Goal: Task Accomplishment & Management: Manage account settings

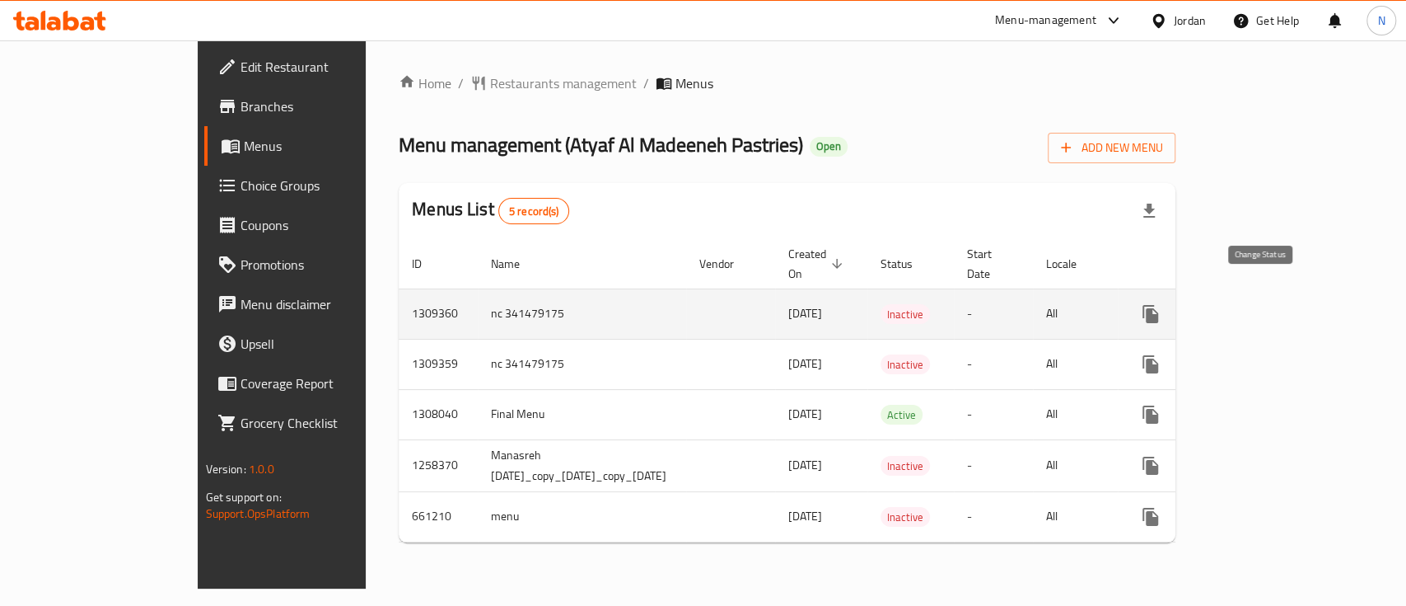
click at [1200, 307] on icon "enhanced table" at bounding box center [1190, 313] width 18 height 13
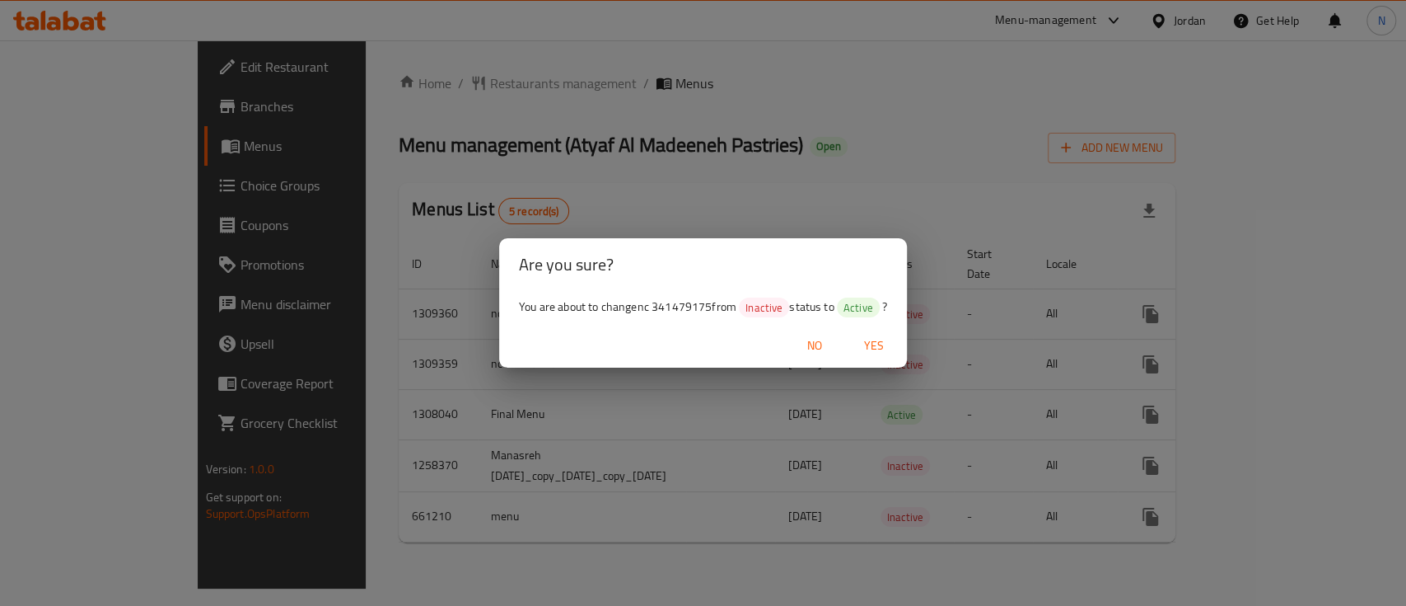
click at [874, 345] on span "Yes" at bounding box center [874, 345] width 40 height 21
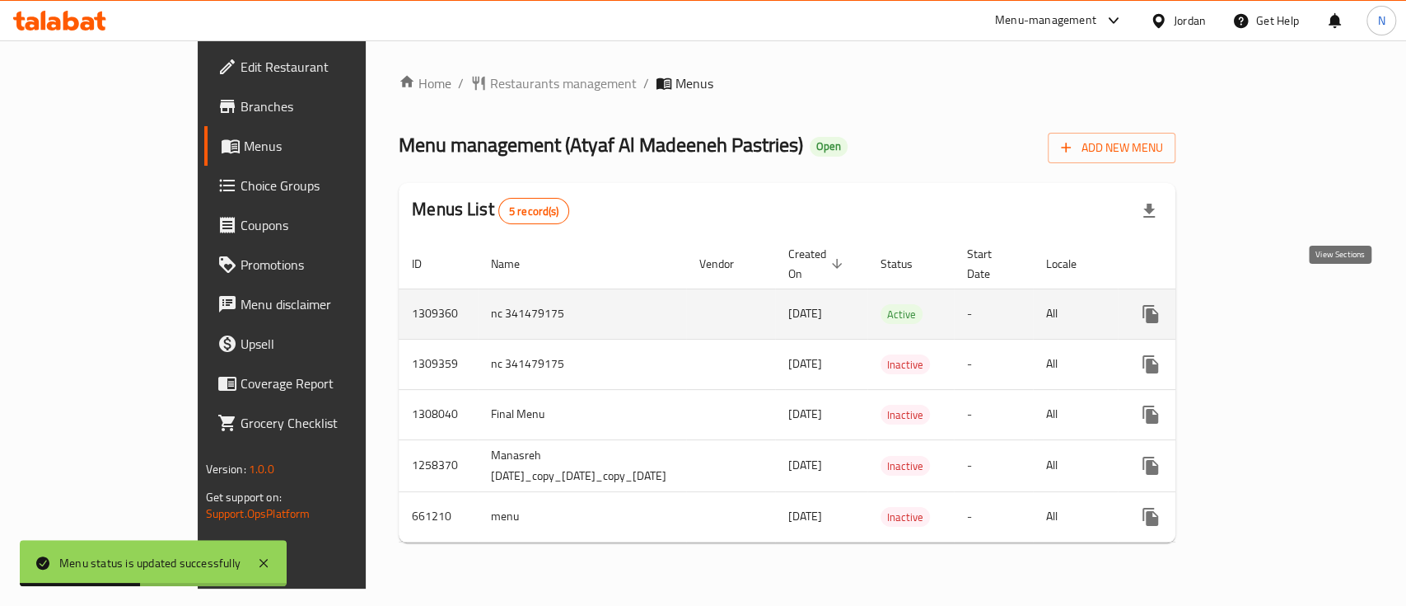
click at [1280, 304] on icon "enhanced table" at bounding box center [1270, 314] width 20 height 20
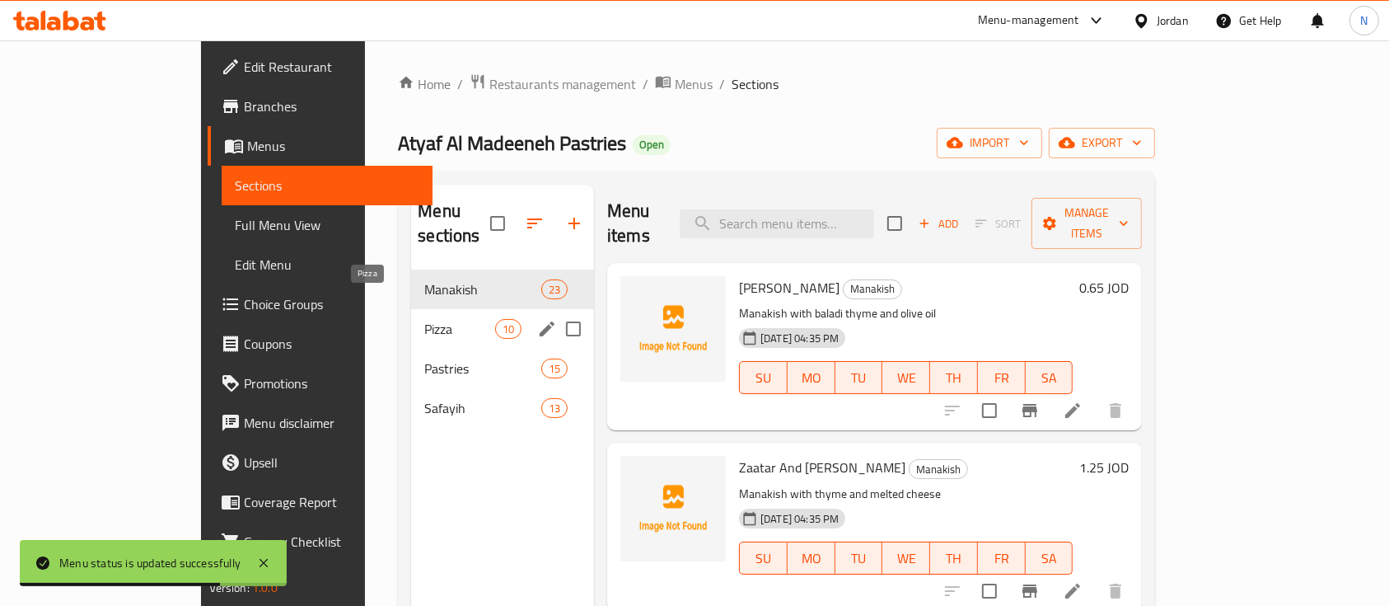
click at [424, 319] on span "Pizza" at bounding box center [459, 329] width 70 height 20
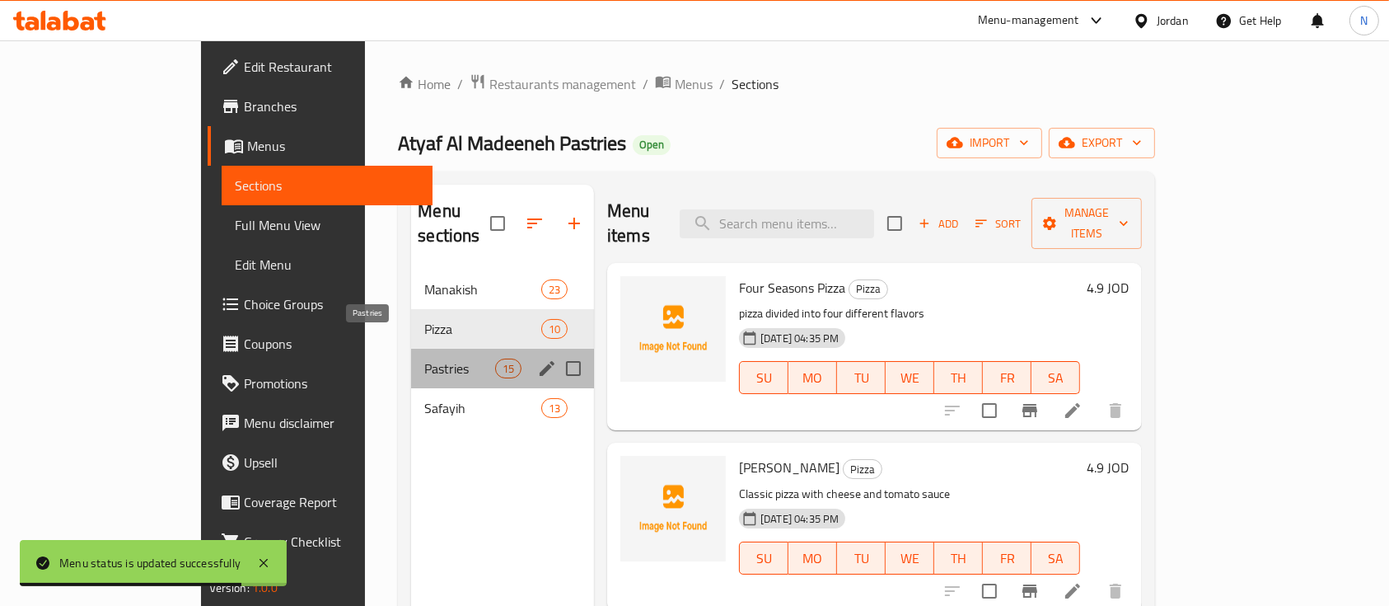
click at [424, 358] on span "Pastries" at bounding box center [459, 368] width 70 height 20
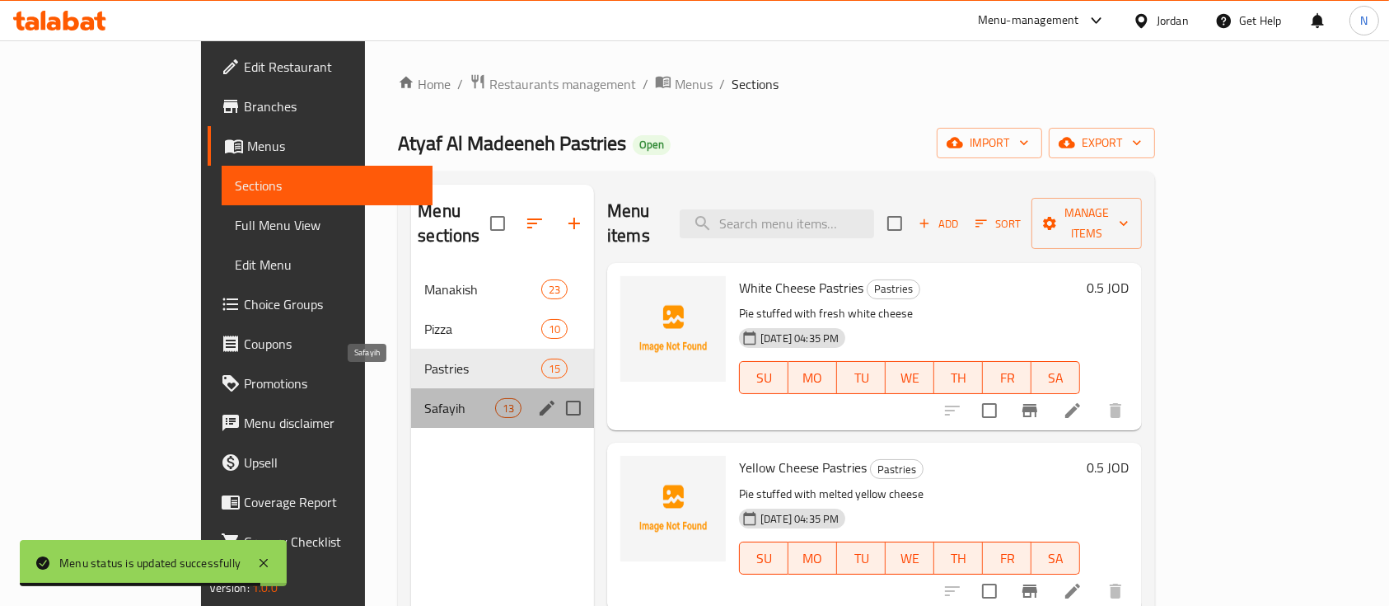
click at [424, 398] on span "Safayih" at bounding box center [459, 408] width 70 height 20
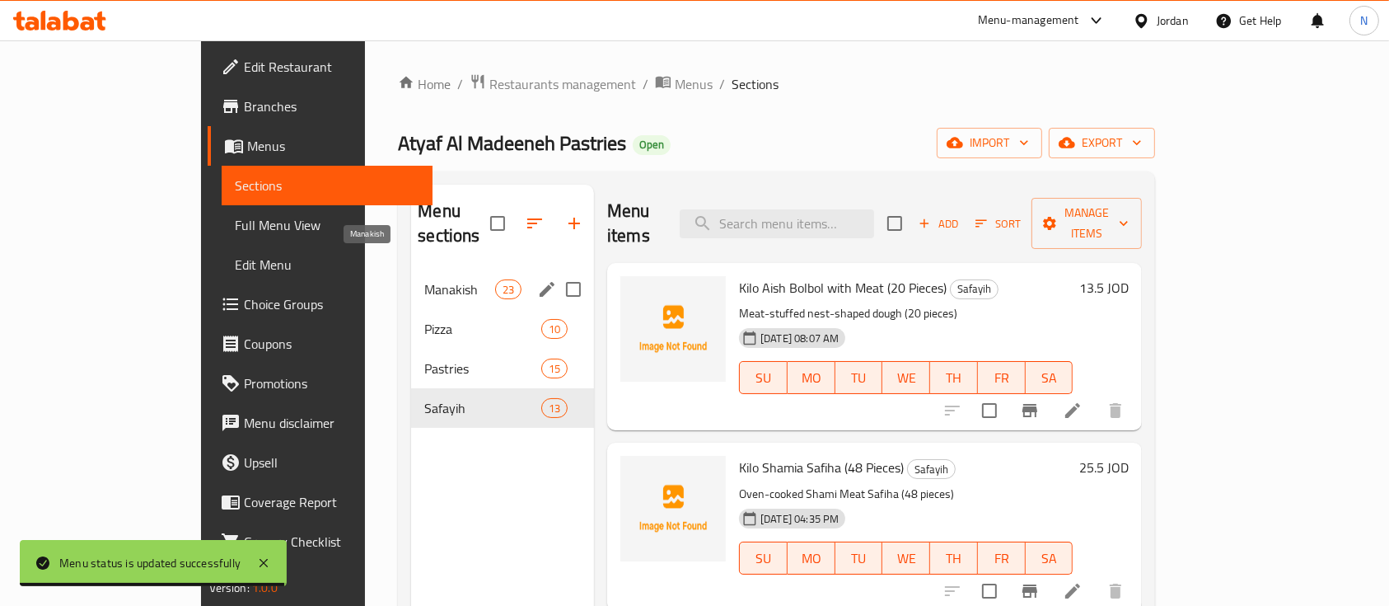
click at [424, 279] on span "Manakish" at bounding box center [459, 289] width 70 height 20
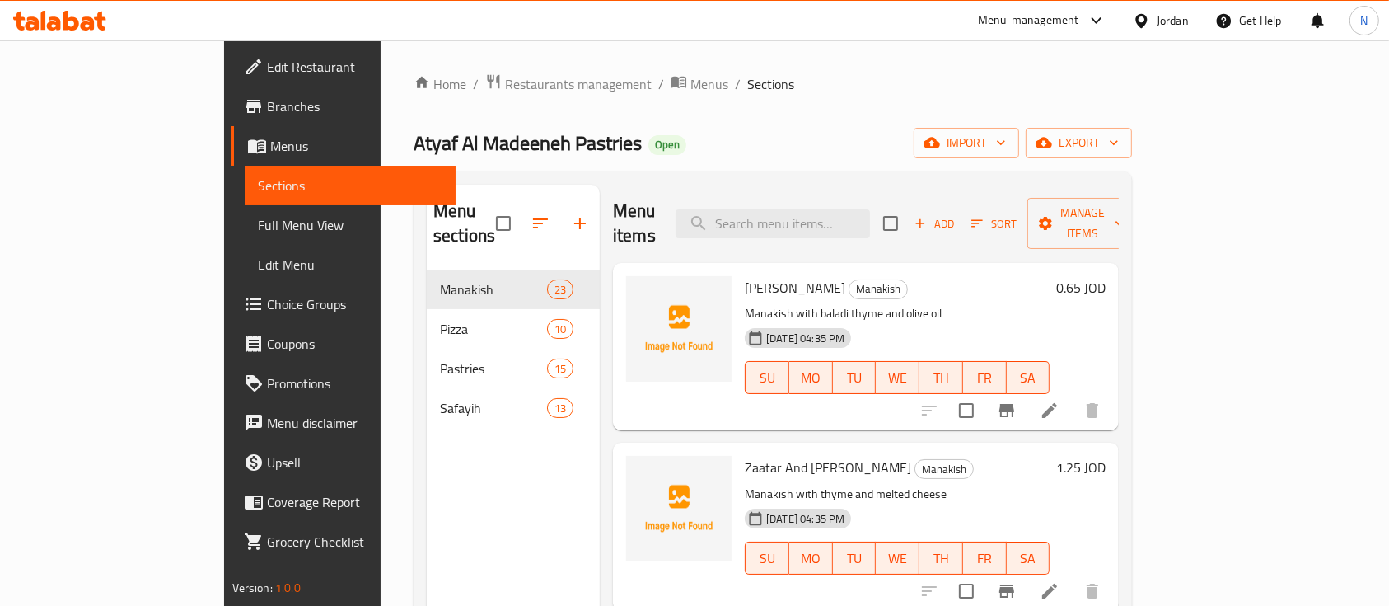
click at [56, 16] on icon at bounding box center [59, 21] width 93 height 20
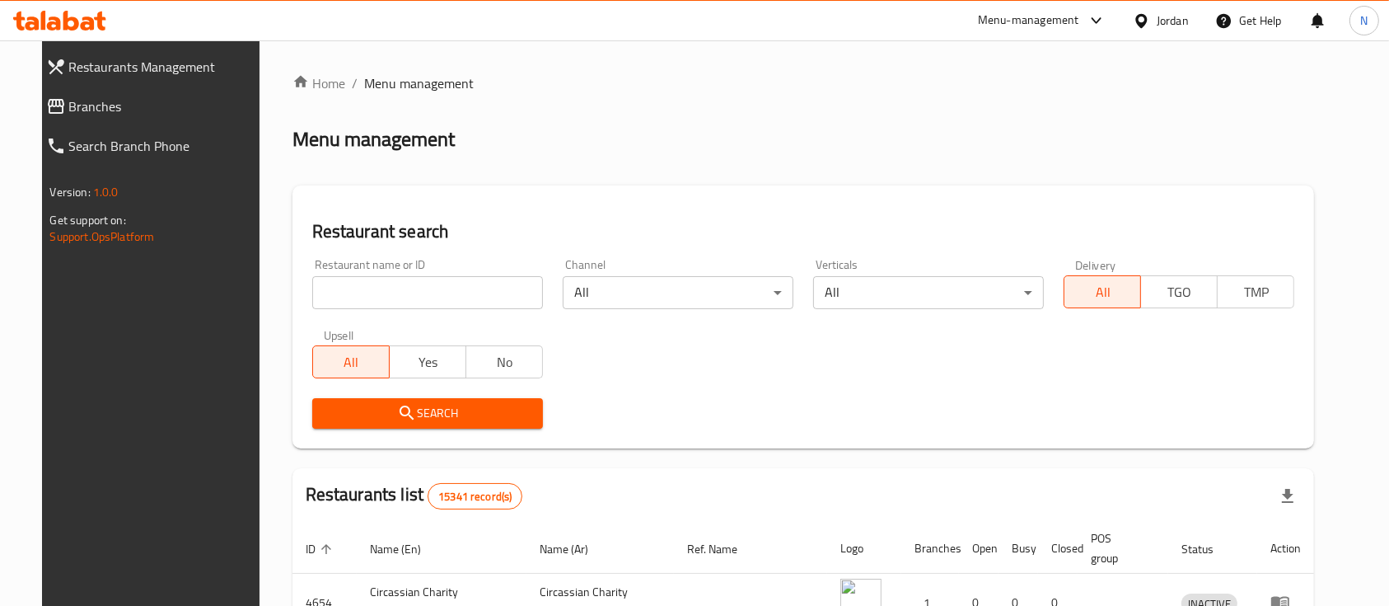
click at [1056, 27] on div "Menu-management" at bounding box center [1028, 21] width 101 height 20
click at [953, 111] on div "Agent Campaigns Center" at bounding box center [935, 111] width 124 height 18
